Goal: Transaction & Acquisition: Download file/media

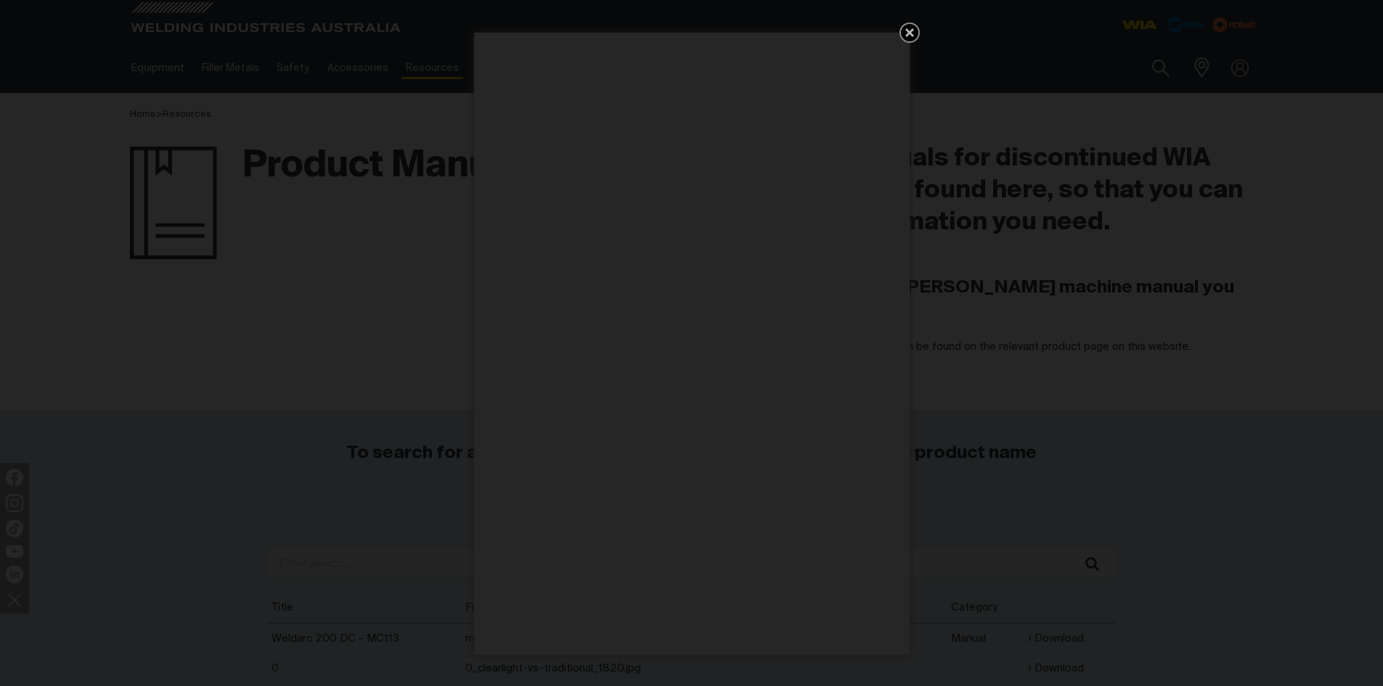
click at [912, 30] on icon "Get 5 WIA Welding Guides Free!" at bounding box center [909, 32] width 9 height 9
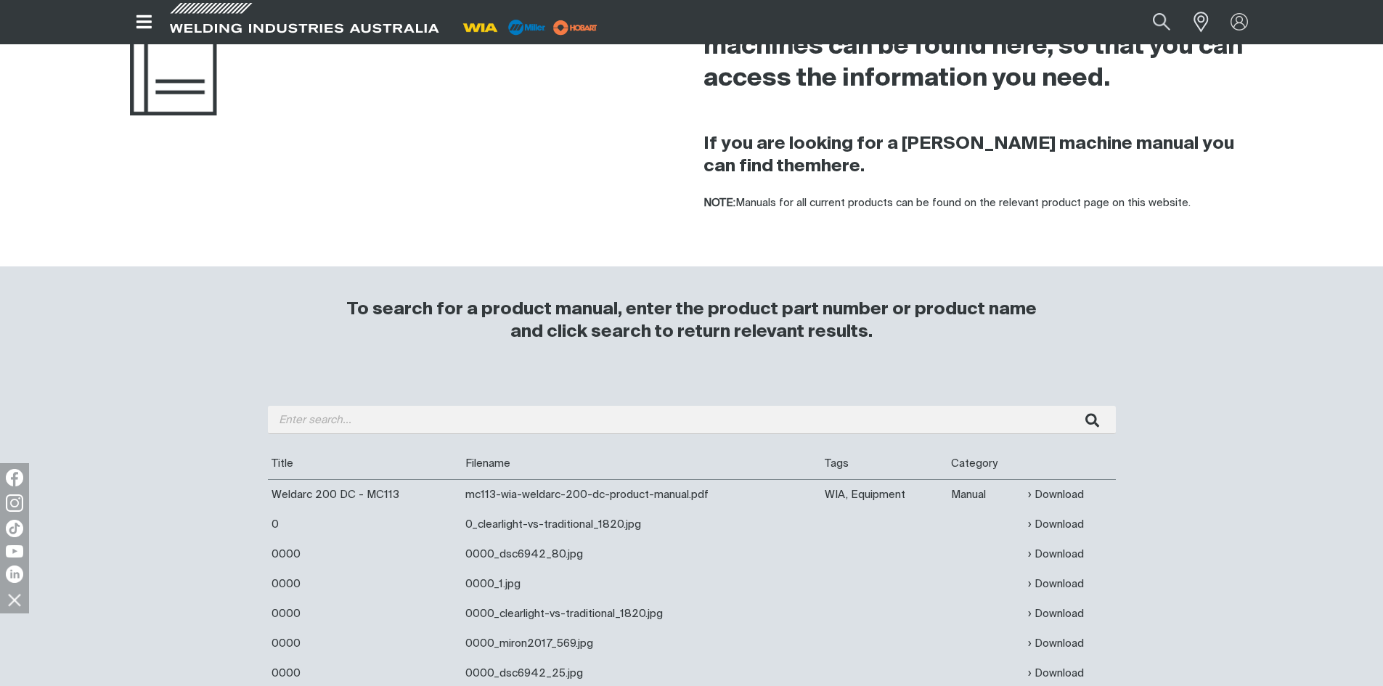
scroll to position [145, 0]
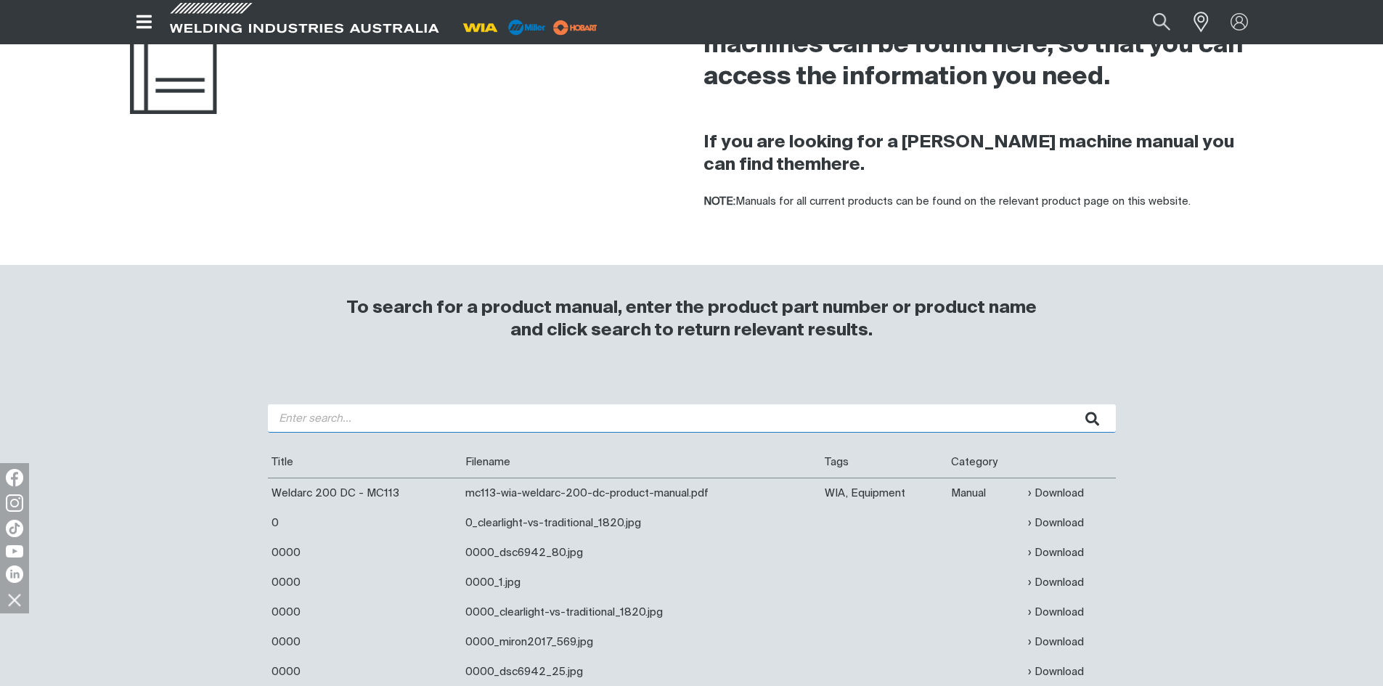
click at [478, 419] on input "search" at bounding box center [692, 418] width 848 height 28
type input "weldarc 200i"
click at [1070, 404] on button "submit" at bounding box center [1093, 418] width 46 height 28
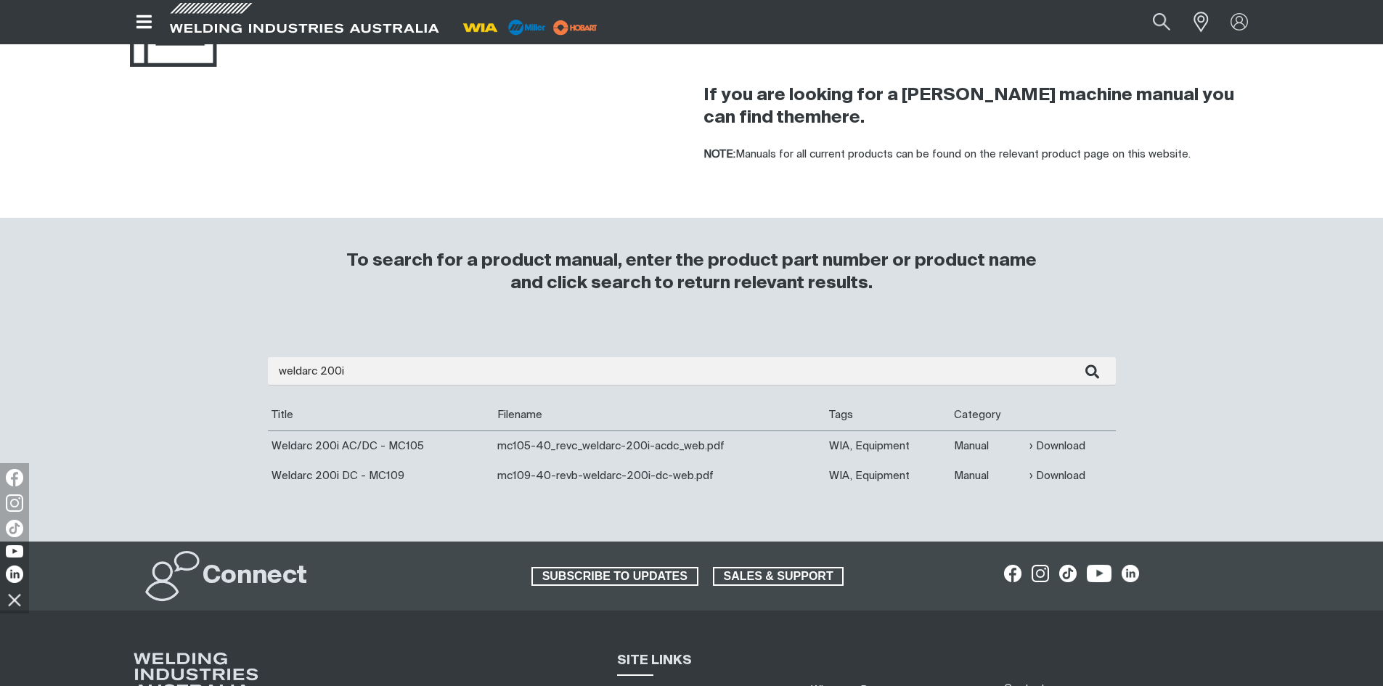
scroll to position [218, 0]
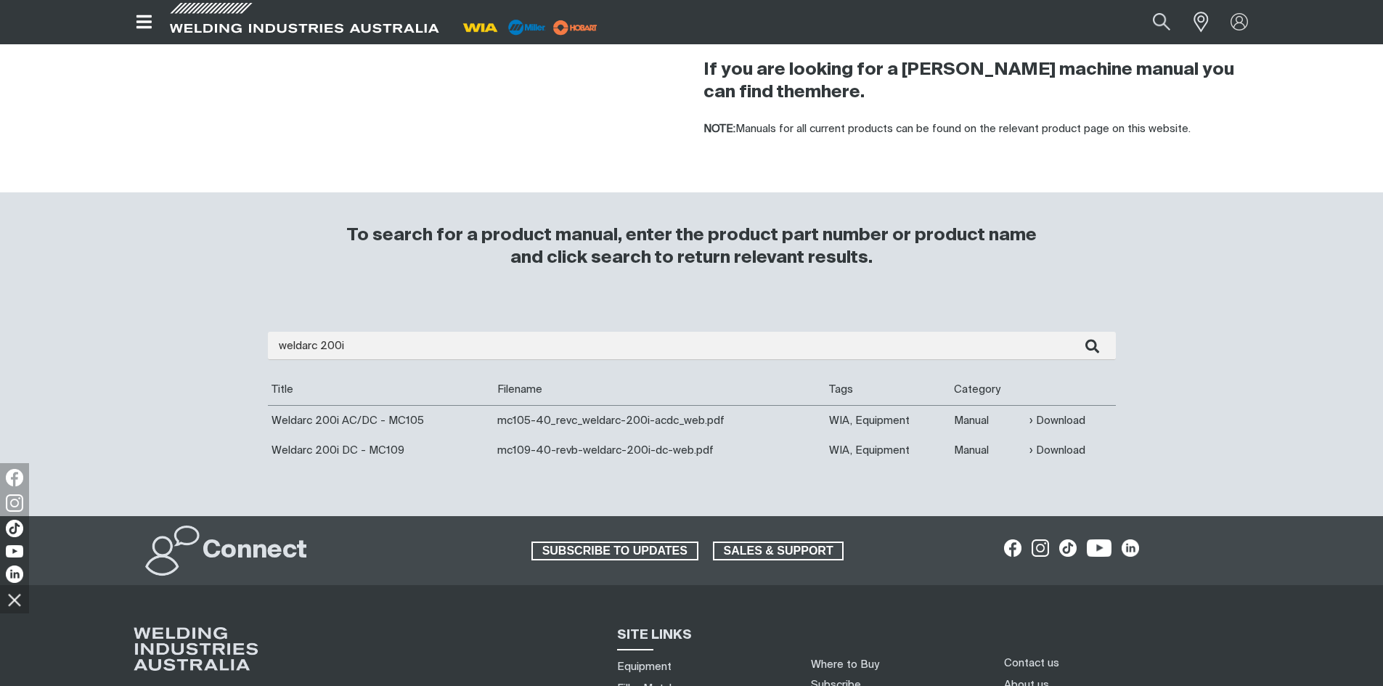
click at [525, 421] on td "mc105-40_revc_weldarc-200i-acdc_web.pdf" at bounding box center [660, 420] width 332 height 30
click at [1063, 419] on link "Download" at bounding box center [1058, 420] width 56 height 17
